Goal: Task Accomplishment & Management: Manage account settings

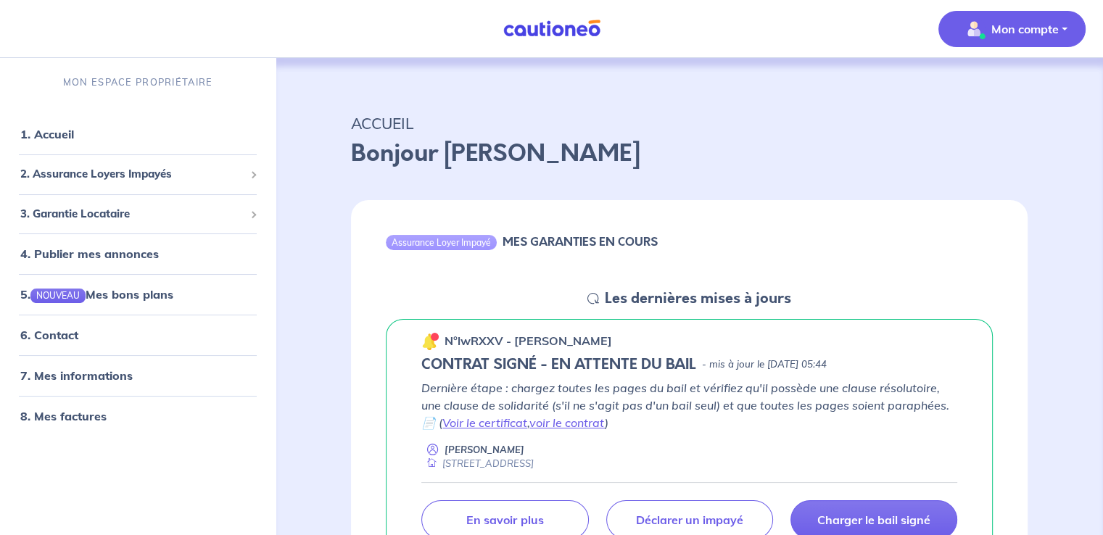
click at [1038, 26] on p "Mon compte" at bounding box center [1024, 28] width 67 height 17
click at [1011, 88] on link "Mes informations" at bounding box center [997, 89] width 117 height 23
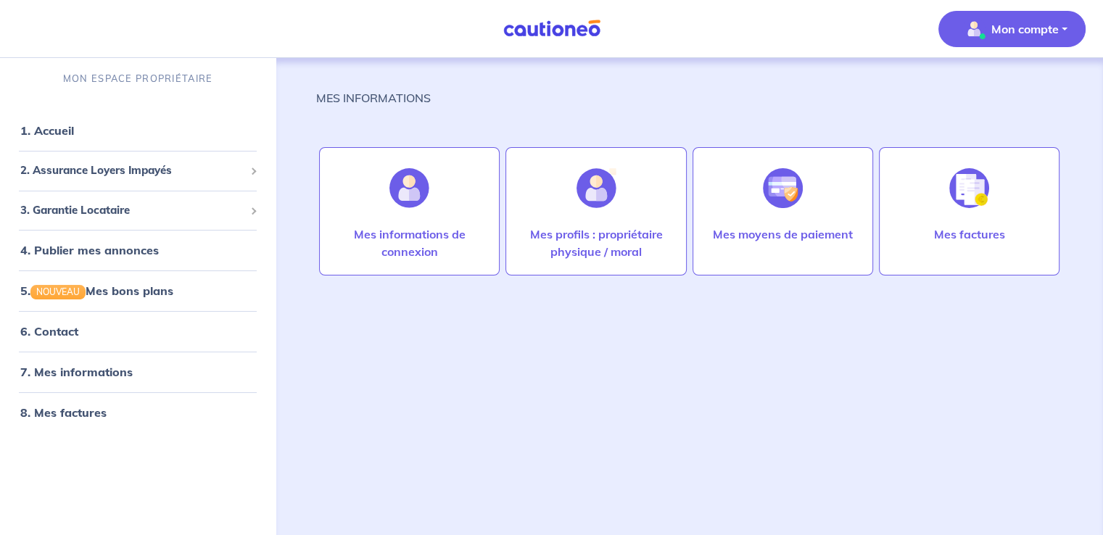
scroll to position [4, 0]
click at [415, 239] on p "Mes informations de connexion" at bounding box center [409, 242] width 150 height 35
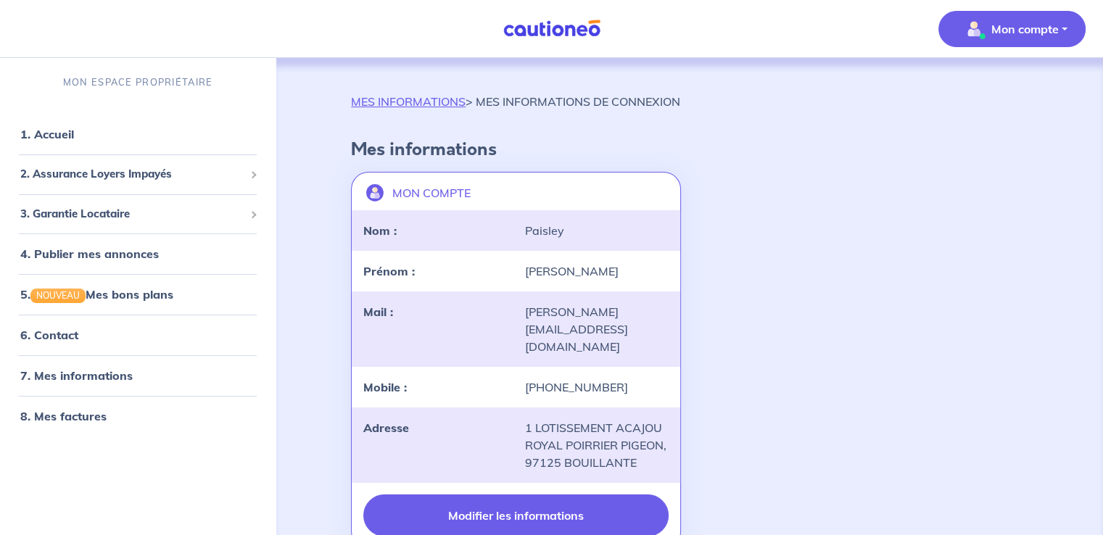
click at [516, 494] on button "Modifier les informations" at bounding box center [515, 515] width 305 height 42
select select "GP"
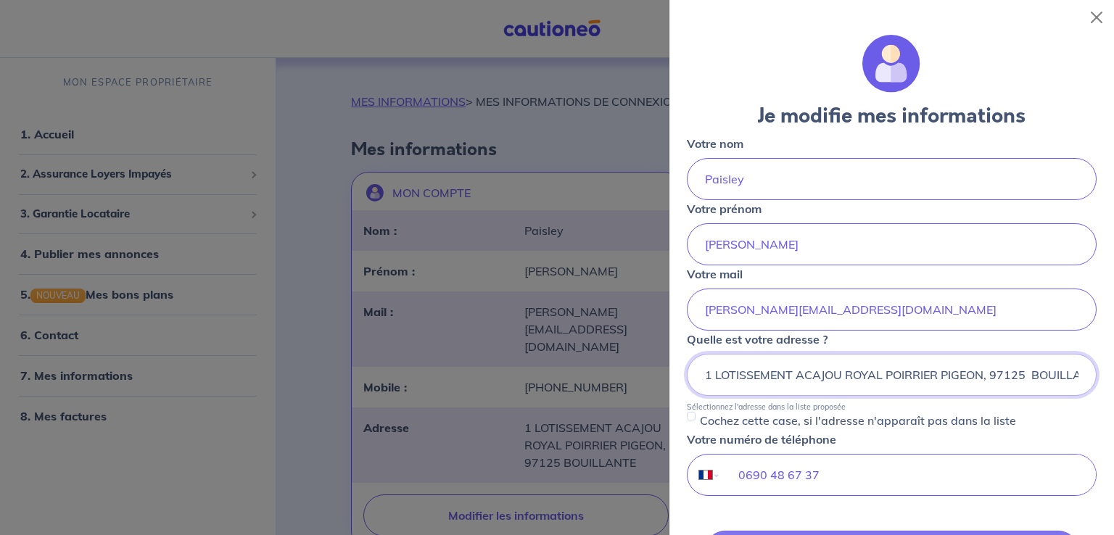
scroll to position [0, 37]
click at [574, 130] on div at bounding box center [557, 267] width 1114 height 535
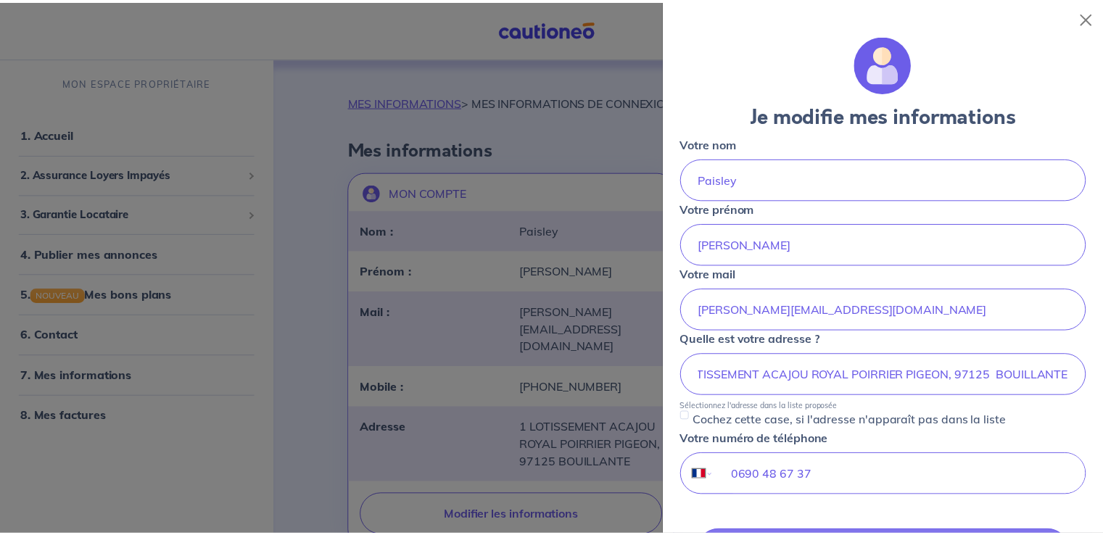
scroll to position [0, 0]
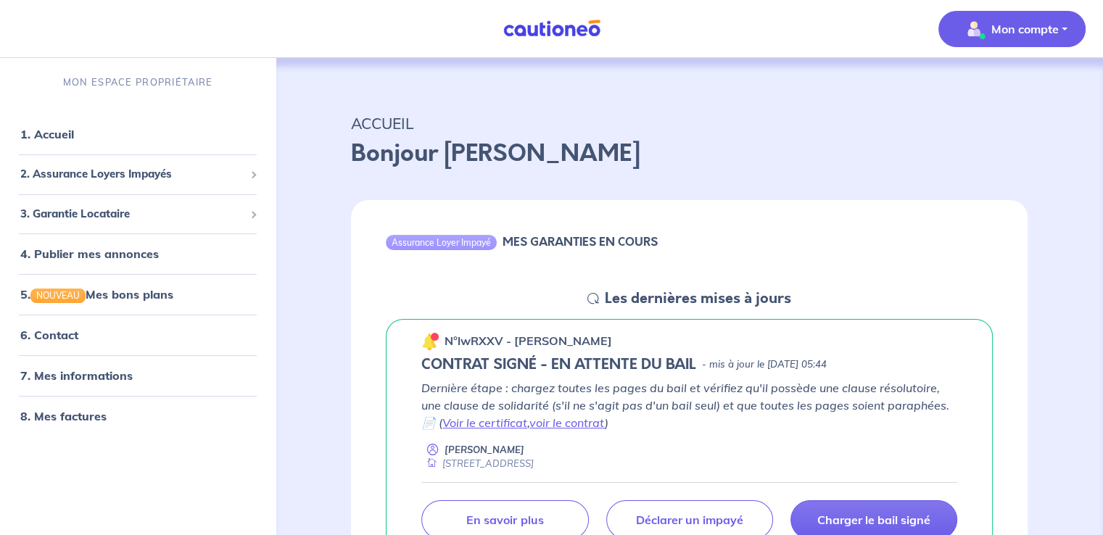
click at [1013, 36] on p "Mon compte" at bounding box center [1024, 28] width 67 height 17
click at [1017, 125] on link "Me déconnecter" at bounding box center [997, 124] width 117 height 23
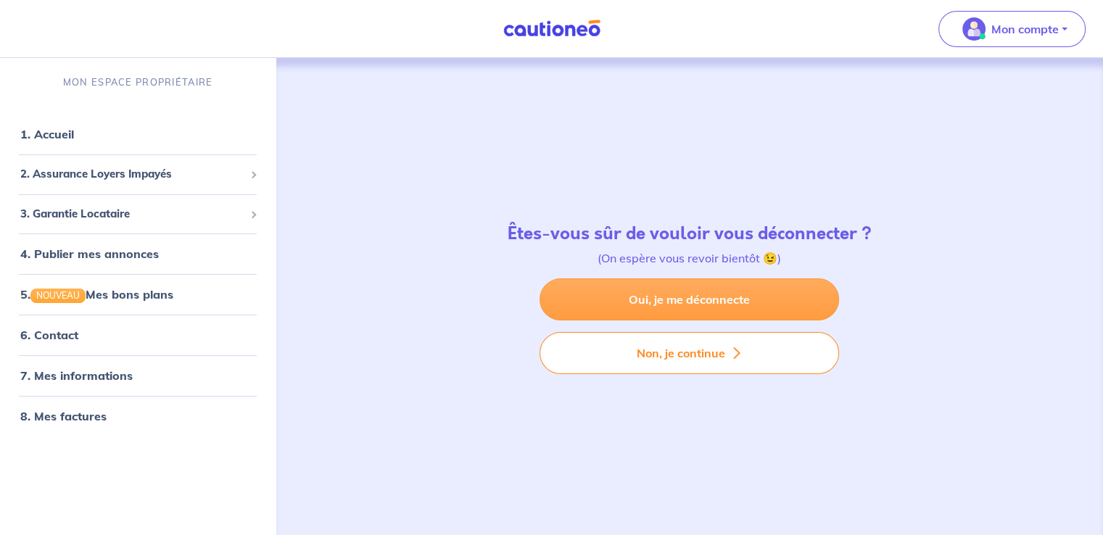
click at [674, 304] on link "Oui, je me déconnecte" at bounding box center [688, 299] width 299 height 42
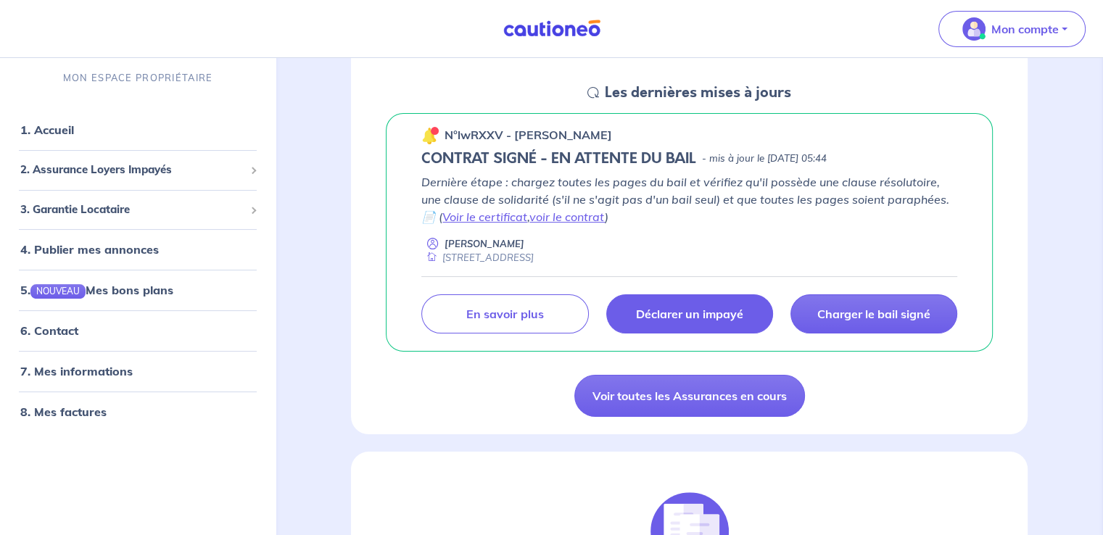
scroll to position [218, 0]
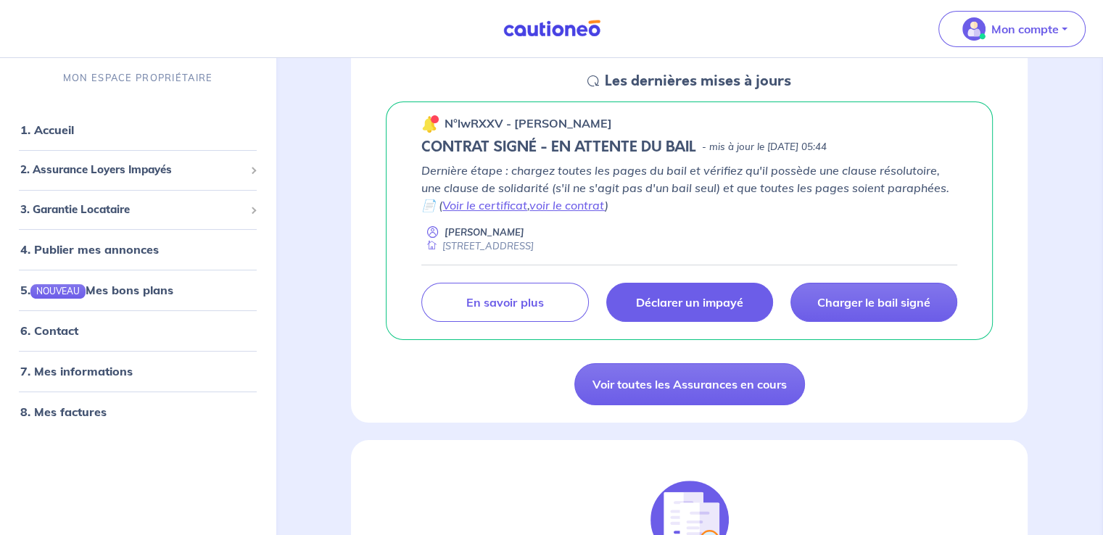
click at [708, 319] on div "Dernière étape : chargez toutes les pages du bail et vérifiez qu'il possède une…" at bounding box center [689, 242] width 536 height 161
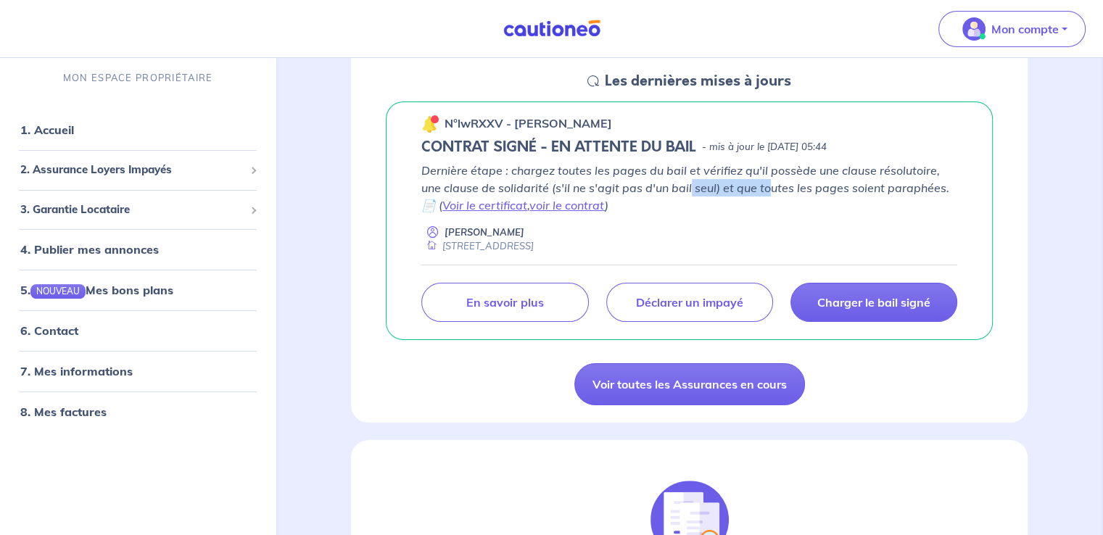
drag, startPoint x: 760, startPoint y: 175, endPoint x: 687, endPoint y: 189, distance: 73.7
click at [687, 189] on p "Dernière étape : chargez toutes les pages du bail et vérifiez qu'il possède une…" at bounding box center [689, 188] width 536 height 52
click at [1005, 24] on p "Mon compte" at bounding box center [1024, 28] width 67 height 17
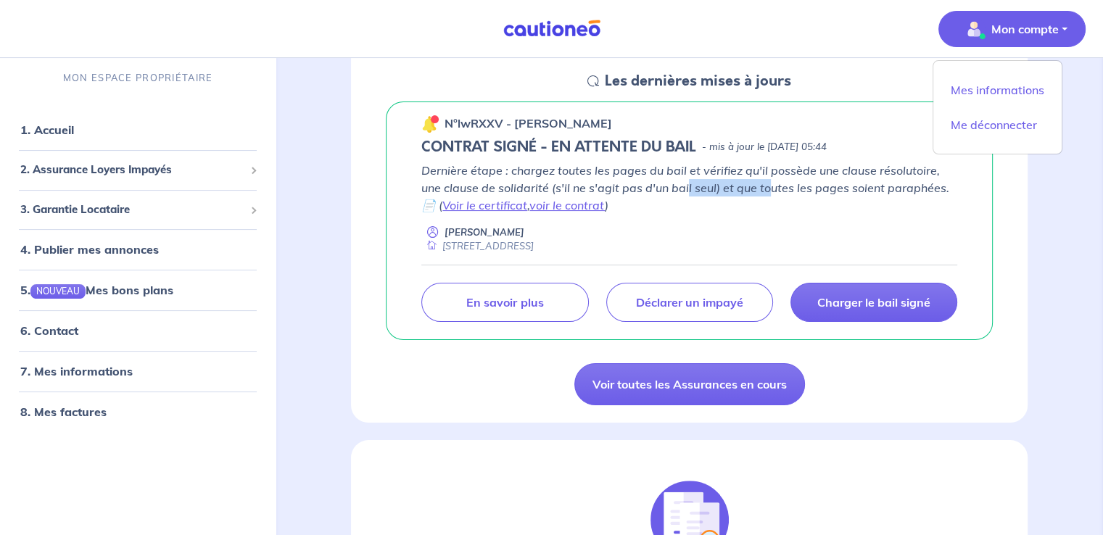
drag, startPoint x: 987, startPoint y: 45, endPoint x: 1011, endPoint y: 113, distance: 72.2
click at [1010, 59] on div "Mon compte Mes informations Me déconnecter" at bounding box center [1017, 28] width 170 height 59
click at [1008, 30] on p "Mon compte" at bounding box center [1024, 28] width 67 height 17
click at [982, 81] on link "Mes informations" at bounding box center [997, 89] width 117 height 23
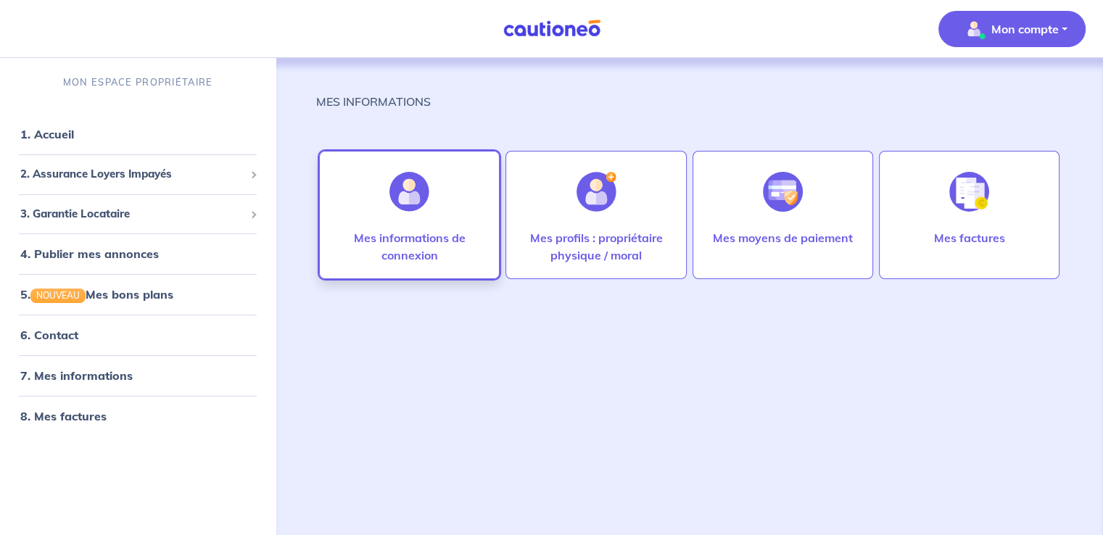
click at [423, 216] on div at bounding box center [409, 191] width 63 height 75
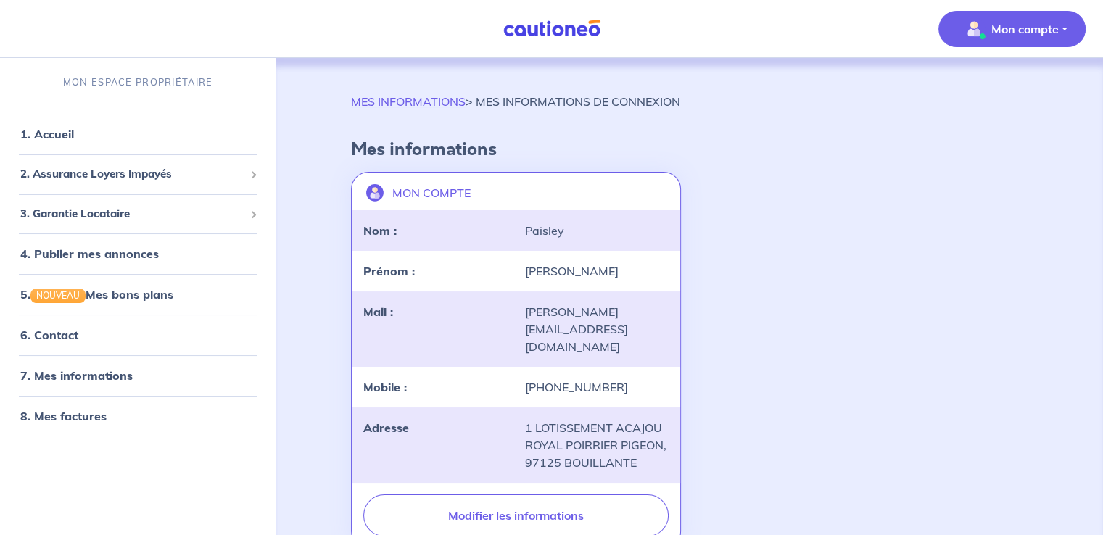
click at [600, 355] on div "landlord-id BAh7CEkiCGdpZAY6BkVUSSJWZ2lkOi8vY2F1dGlvbmVvLWNvcmUvVXNlci9iN2MyZjI…" at bounding box center [516, 346] width 328 height 273
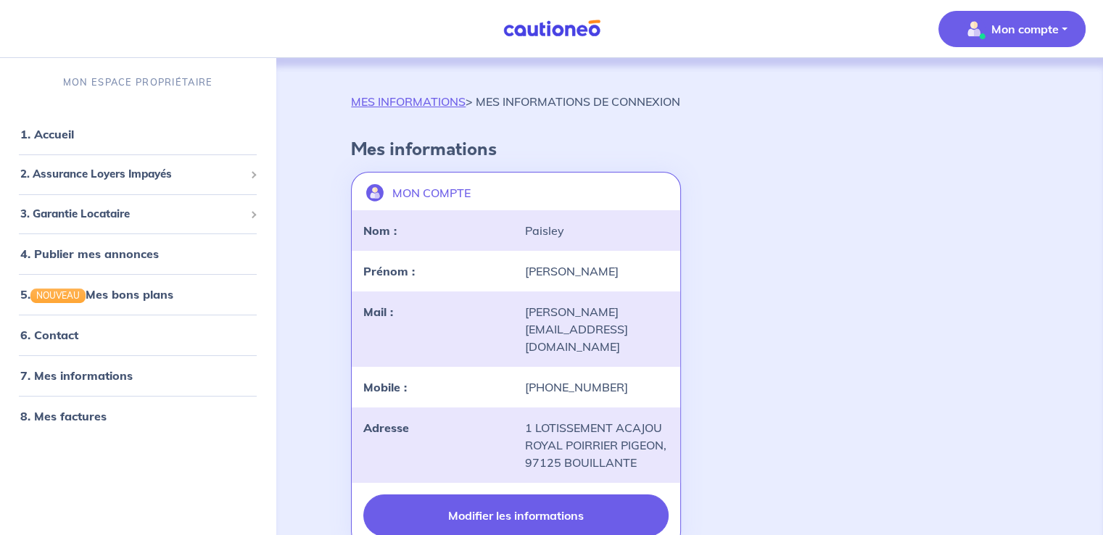
click at [520, 494] on button "Modifier les informations" at bounding box center [515, 515] width 305 height 42
select select "GP"
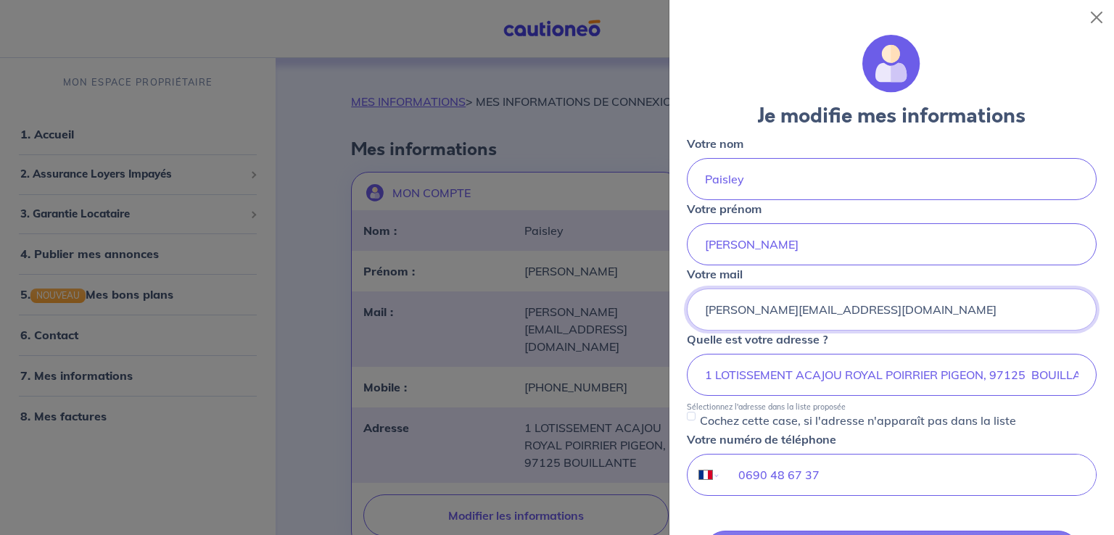
drag, startPoint x: 876, startPoint y: 312, endPoint x: 647, endPoint y: 310, distance: 228.4
click at [647, 310] on body "Mon compte MON ESPACE PROPRIÉTAIRE 1. Accueil 2. Assurance Loyers Impayés Sousc…" at bounding box center [557, 312] width 1114 height 624
paste input "sara.paisley@orange.fr + Ajouter aux contacts"
drag, startPoint x: 827, startPoint y: 310, endPoint x: 1092, endPoint y: 305, distance: 265.4
click at [1092, 305] on div "Je modifie mes informations Votre nom Paisley Votre prénom Sara Votre mail sara…" at bounding box center [891, 285] width 444 height 500
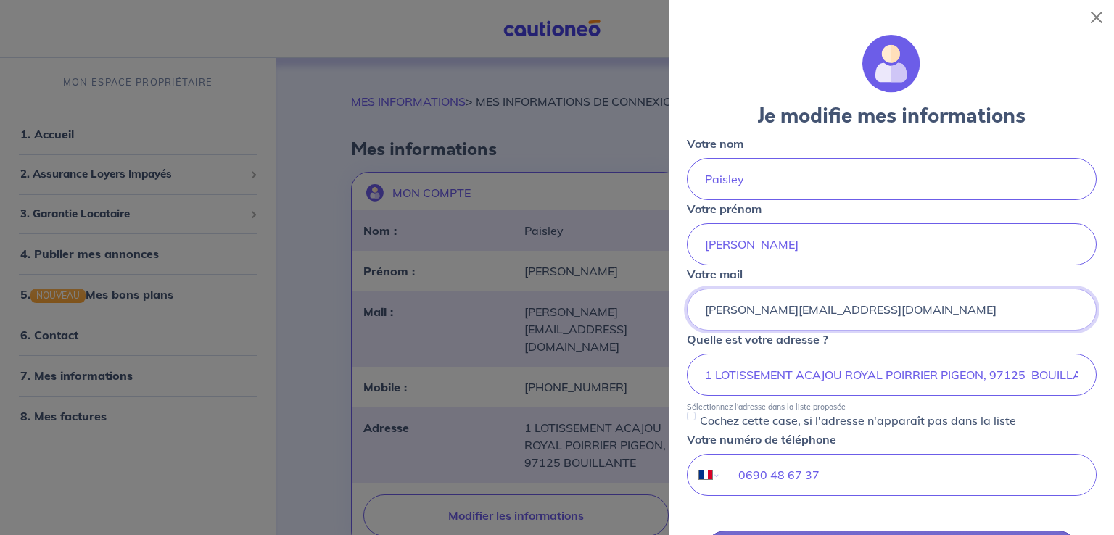
scroll to position [290, 0]
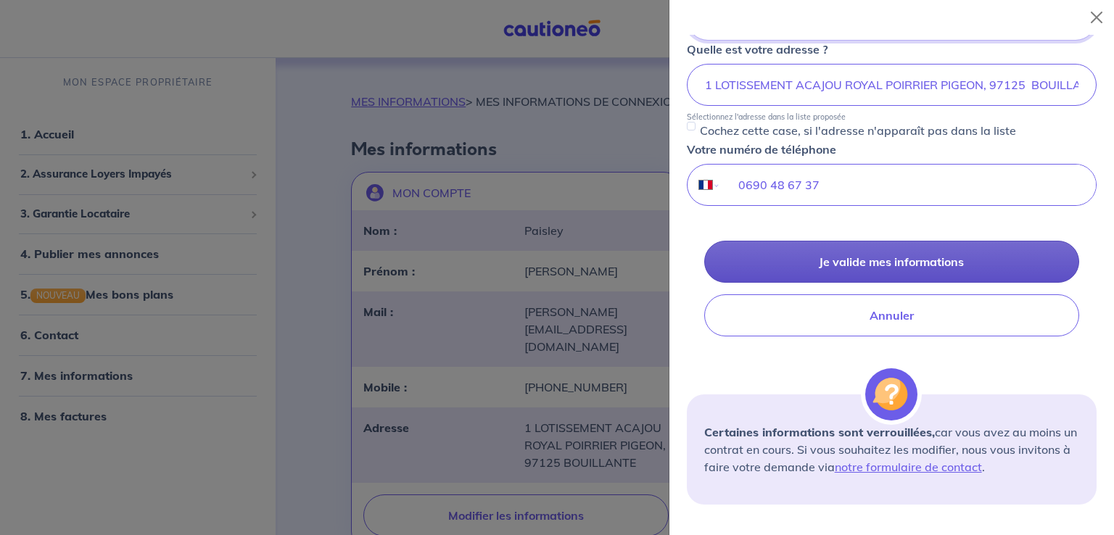
type input "[PERSON_NAME][EMAIL_ADDRESS][DOMAIN_NAME]"
click at [922, 256] on button "Je valide mes informations" at bounding box center [891, 262] width 375 height 42
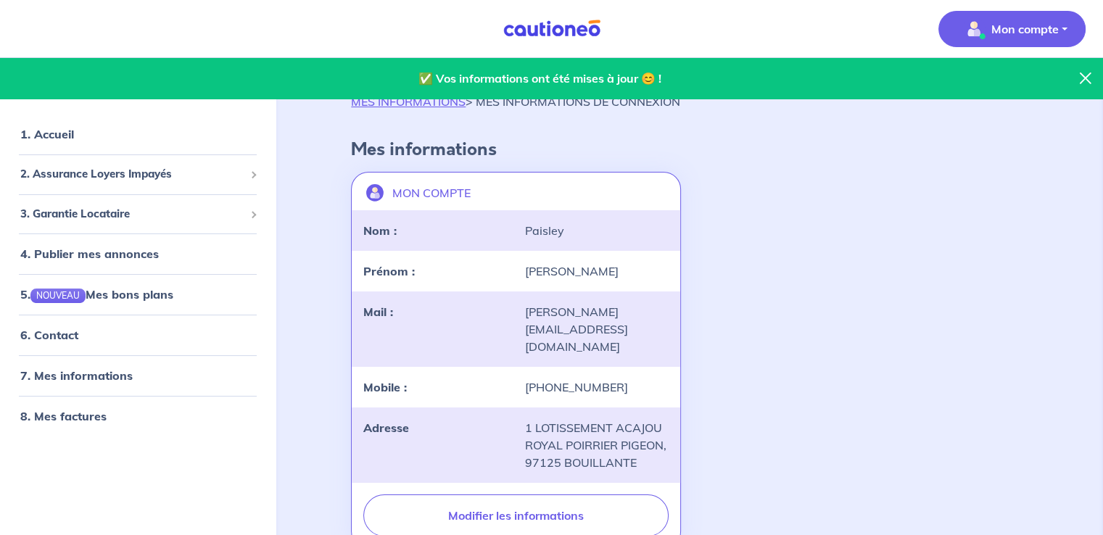
click at [1035, 27] on p "Mon compte" at bounding box center [1024, 28] width 67 height 17
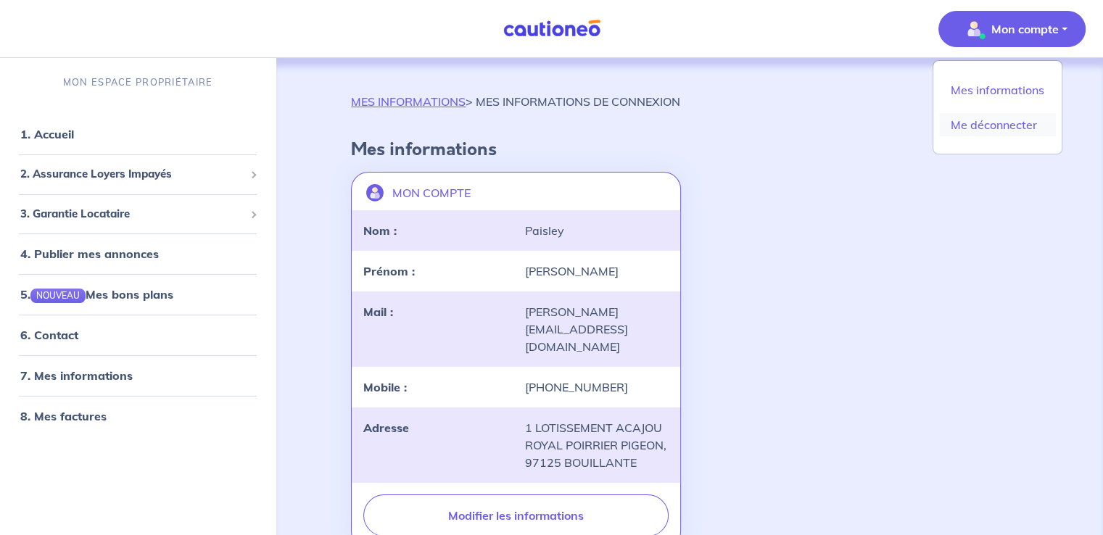
click at [1006, 130] on link "Me déconnecter" at bounding box center [997, 124] width 117 height 23
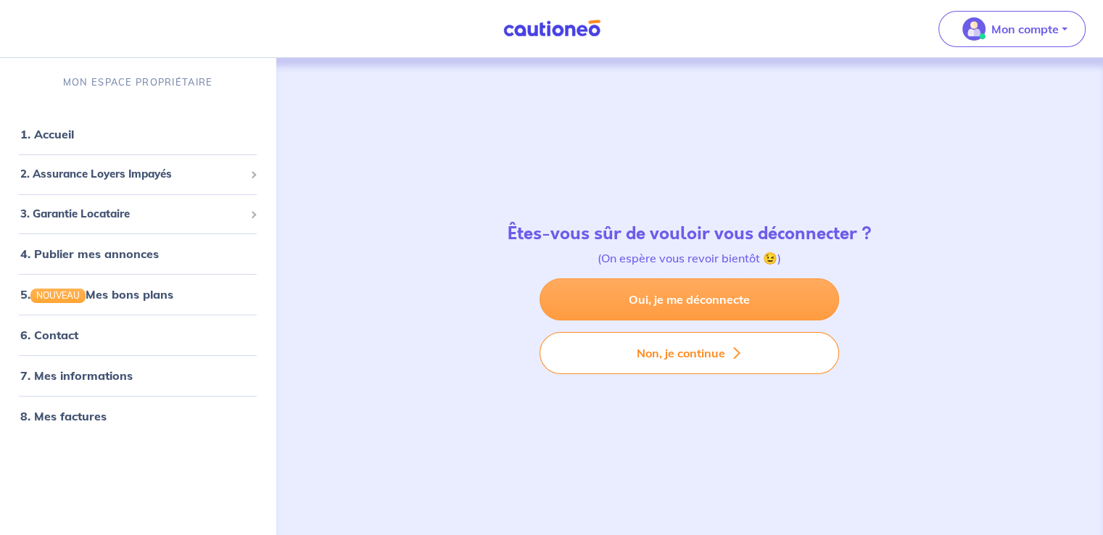
click at [720, 310] on link "Oui, je me déconnecte" at bounding box center [688, 299] width 299 height 42
